Goal: Transaction & Acquisition: Purchase product/service

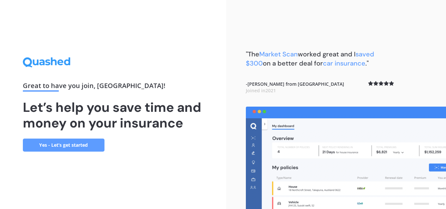
click at [65, 149] on link "Yes - Let’s get started" at bounding box center [64, 145] width 82 height 13
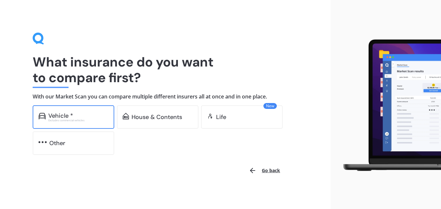
click at [63, 117] on div "Vehicle *" at bounding box center [60, 116] width 25 height 7
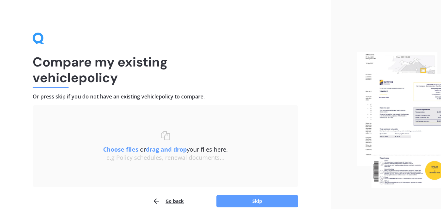
scroll to position [31, 0]
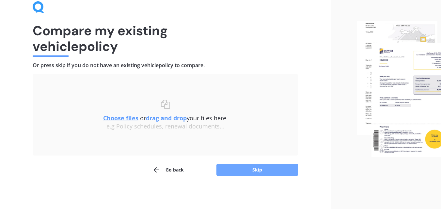
click at [256, 172] on button "Skip" at bounding box center [257, 170] width 82 height 12
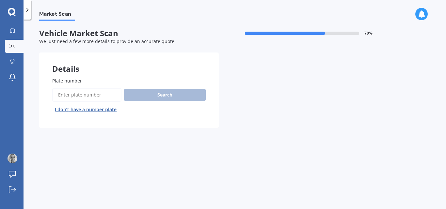
click at [64, 81] on span "Plate number" at bounding box center [67, 81] width 30 height 6
click at [64, 88] on input "Plate number" at bounding box center [86, 95] width 69 height 14
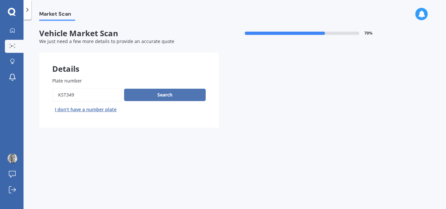
type input "kst349"
click at [153, 92] on button "Search" at bounding box center [165, 95] width 82 height 12
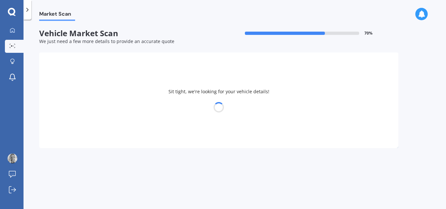
select select "HONDA"
select select "FIT"
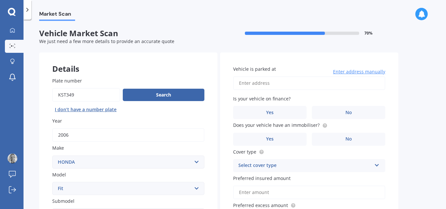
scroll to position [122, 0]
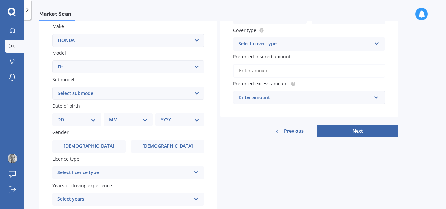
click at [94, 121] on select "DD 01 02 03 04 05 06 07 08 09 10 11 12 13 14 15 16 17 18 19 20 21 22 23 24 25 2…" at bounding box center [76, 119] width 39 height 7
select select "03"
click at [63, 116] on select "DD 01 02 03 04 05 06 07 08 09 10 11 12 13 14 15 16 17 18 19 20 21 22 23 24 25 2…" at bounding box center [76, 119] width 39 height 7
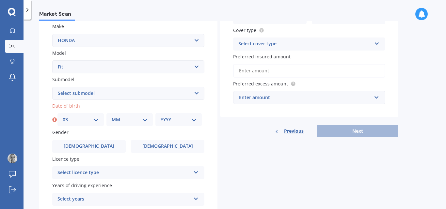
click at [122, 122] on select "MM 01 02 03 04 05 06 07 08 09 10 11 12" at bounding box center [130, 119] width 36 height 7
select select "11"
click at [112, 116] on select "MM 01 02 03 04 05 06 07 08 09 10 11 12" at bounding box center [130, 119] width 36 height 7
click at [173, 116] on div "YYYY 2025 2024 2023 2022 2021 2020 2019 2018 2017 2016 2015 2014 2013 2012 2011…" at bounding box center [178, 119] width 46 height 13
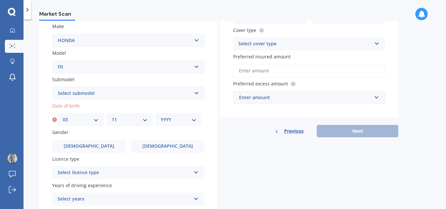
click at [174, 120] on select "YYYY 2025 2024 2023 2022 2021 2020 2019 2018 2017 2016 2015 2014 2013 2012 2011…" at bounding box center [179, 119] width 36 height 7
select select "1988"
click at [161, 116] on select "YYYY 2025 2024 2023 2022 2021 2020 2019 2018 2017 2016 2015 2014 2013 2012 2011…" at bounding box center [179, 119] width 36 height 7
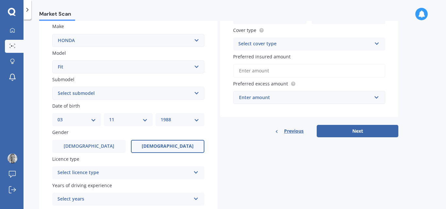
click at [162, 148] on span "[DEMOGRAPHIC_DATA]" at bounding box center [168, 147] width 52 height 6
click at [0, 0] on input "[DEMOGRAPHIC_DATA]" at bounding box center [0, 0] width 0 height 0
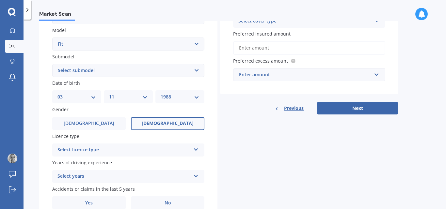
scroll to position [175, 0]
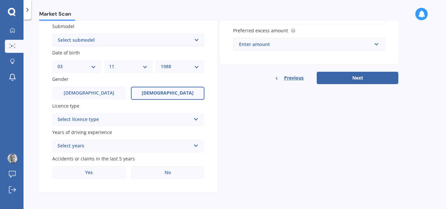
click at [101, 117] on div "Select licence type" at bounding box center [123, 120] width 133 height 8
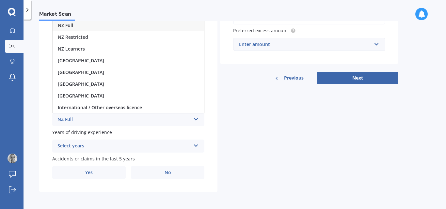
click at [81, 23] on div "NZ Full" at bounding box center [128, 26] width 151 height 12
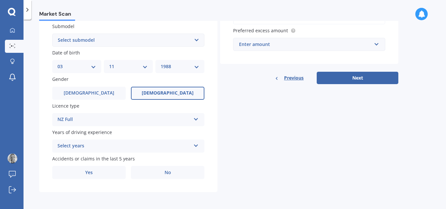
click at [80, 143] on div "Select years" at bounding box center [123, 146] width 133 height 8
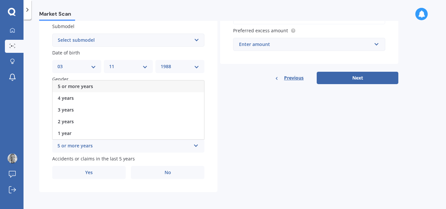
click at [79, 87] on span "5 or more years" at bounding box center [75, 86] width 35 height 6
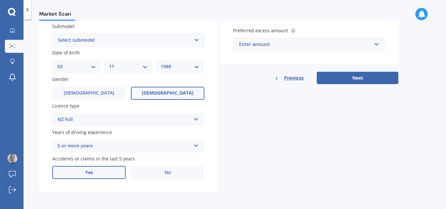
click at [86, 172] on span "Yes" at bounding box center [89, 173] width 8 height 6
click at [0, 0] on input "Yes" at bounding box center [0, 0] width 0 height 0
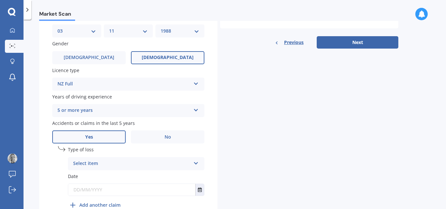
scroll to position [246, 0]
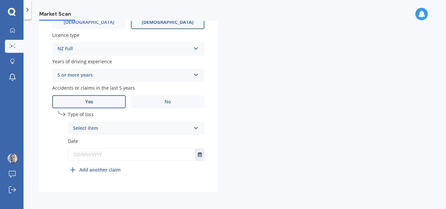
click at [197, 128] on icon at bounding box center [196, 127] width 6 height 5
click at [93, 144] on div "At fault accident" at bounding box center [136, 141] width 136 height 12
click at [94, 153] on input "text" at bounding box center [131, 155] width 127 height 12
click at [78, 156] on input "text" at bounding box center [131, 155] width 127 height 12
click at [199, 156] on icon "Select date" at bounding box center [200, 154] width 4 height 5
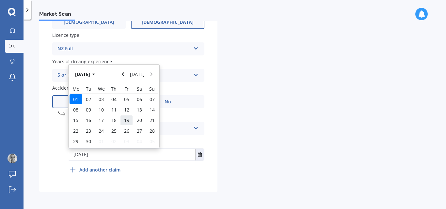
click at [127, 122] on span "19" at bounding box center [126, 120] width 5 height 6
type input "[DATE]"
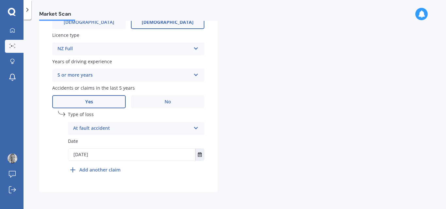
click at [263, 136] on div "Details Plate number Search I don’t have a number plate Year [DATE] Make Select…" at bounding box center [218, -1] width 359 height 385
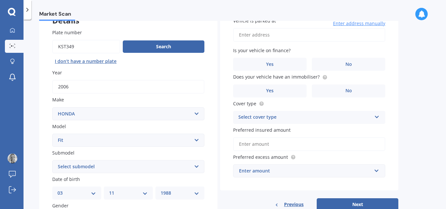
scroll to position [0, 0]
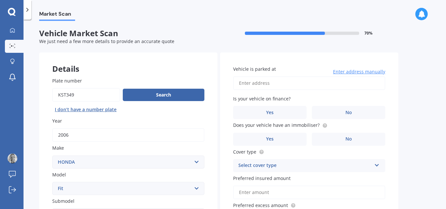
click at [275, 84] on input "Vehicle is parked at" at bounding box center [309, 83] width 152 height 14
type input "[STREET_ADDRESS]"
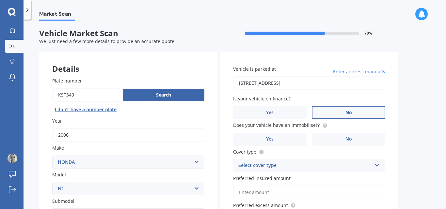
click at [354, 111] on label "No" at bounding box center [348, 112] width 73 height 13
click at [0, 0] on input "No" at bounding box center [0, 0] width 0 height 0
click at [347, 138] on span "No" at bounding box center [348, 139] width 7 height 6
click at [0, 0] on input "No" at bounding box center [0, 0] width 0 height 0
click at [287, 166] on div "Select cover type" at bounding box center [304, 166] width 133 height 8
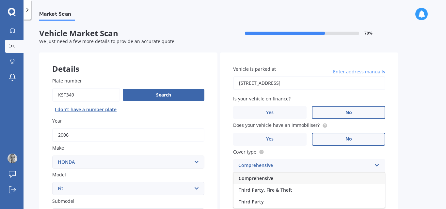
click at [272, 177] on span "Comprehensive" at bounding box center [256, 178] width 35 height 6
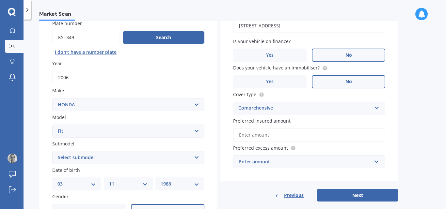
scroll to position [84, 0]
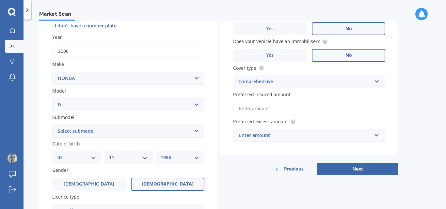
click at [266, 111] on input "Preferred insured amount" at bounding box center [309, 109] width 152 height 14
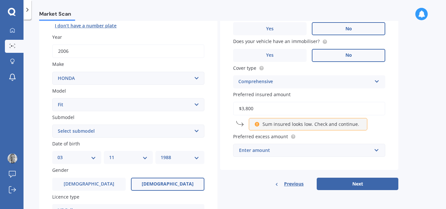
click at [264, 108] on input "$3,800" at bounding box center [309, 109] width 152 height 14
type input "$4,000"
click at [415, 123] on div "Market Scan Vehicle Market Scan 70 % We just need a few more details to provide…" at bounding box center [234, 116] width 422 height 190
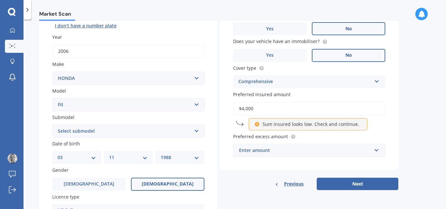
click at [280, 151] on div "Enter amount" at bounding box center [305, 150] width 132 height 7
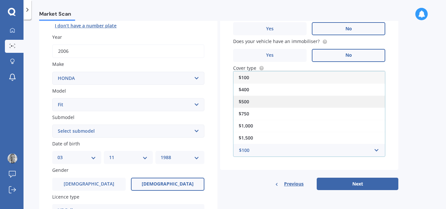
click at [256, 96] on div "$500" at bounding box center [308, 102] width 151 height 12
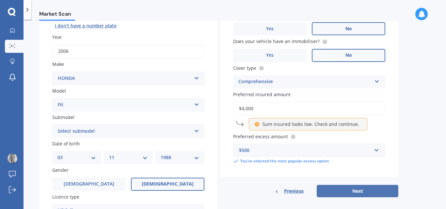
click at [368, 190] on button "Next" at bounding box center [358, 191] width 82 height 12
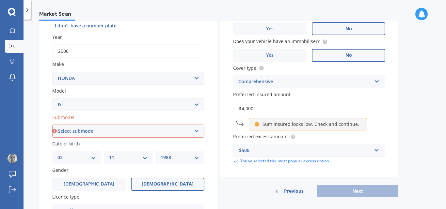
click at [195, 130] on select "Select submodel Diesel EV Hybrid Petrol" at bounding box center [128, 131] width 152 height 13
select select "PETROL"
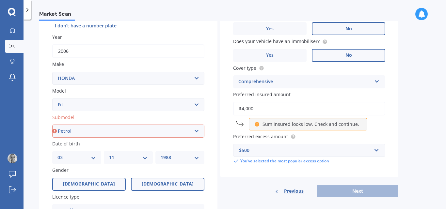
click at [52, 125] on select "Select submodel Diesel EV Hybrid Petrol" at bounding box center [128, 131] width 152 height 13
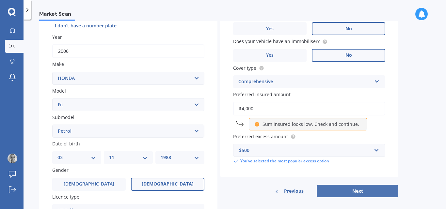
click at [364, 187] on button "Next" at bounding box center [358, 191] width 82 height 12
select select "03"
select select "11"
select select "1988"
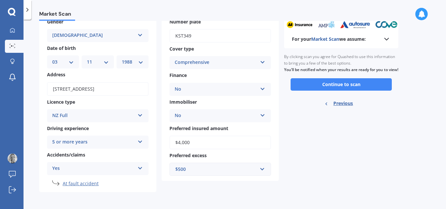
scroll to position [0, 0]
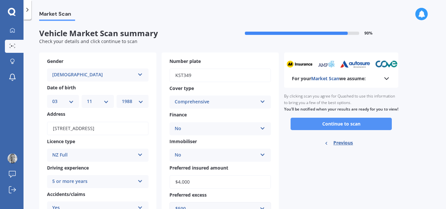
click at [337, 127] on button "Continue to scan" at bounding box center [340, 124] width 101 height 12
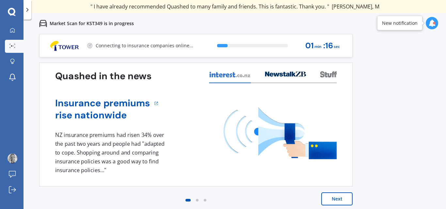
click at [349, 198] on button "Next" at bounding box center [336, 199] width 31 height 13
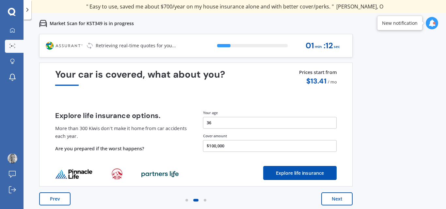
click at [349, 198] on button "Next" at bounding box center [336, 199] width 31 height 13
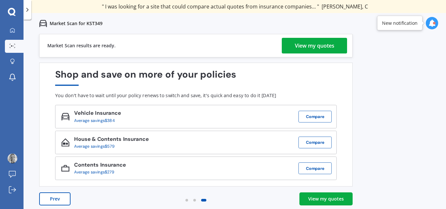
click at [349, 198] on link "View my quotes" at bounding box center [325, 199] width 53 height 13
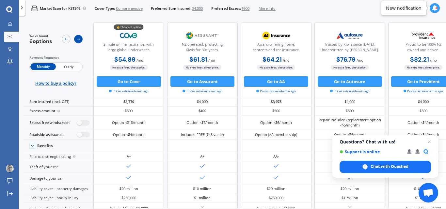
click at [77, 42] on div at bounding box center [78, 39] width 8 height 8
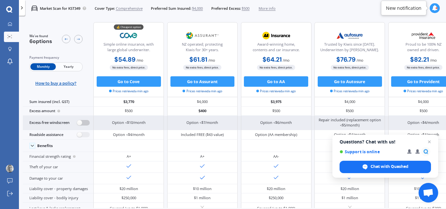
click at [81, 123] on label at bounding box center [83, 123] width 13 height 6
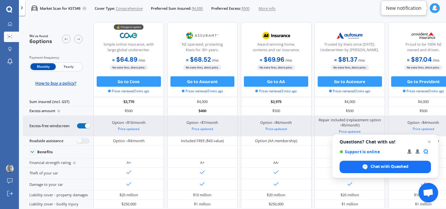
click at [81, 123] on label at bounding box center [83, 126] width 13 height 6
radio input "false"
